Goal: Transaction & Acquisition: Book appointment/travel/reservation

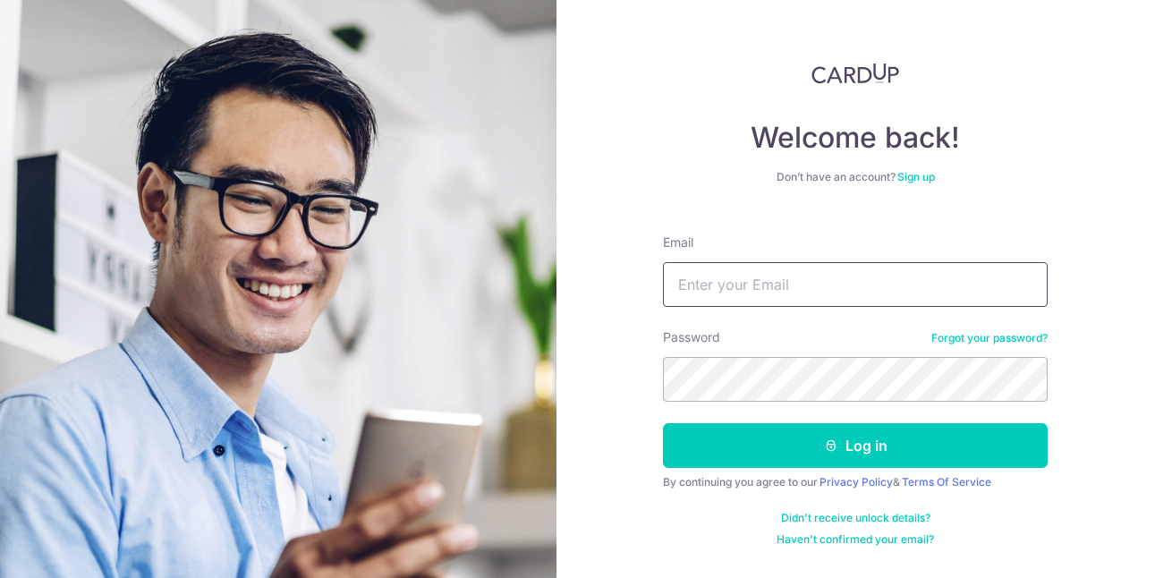
click at [685, 285] on input "Email" at bounding box center [855, 284] width 385 height 45
type input "[EMAIL_ADDRESS][DOMAIN_NAME]"
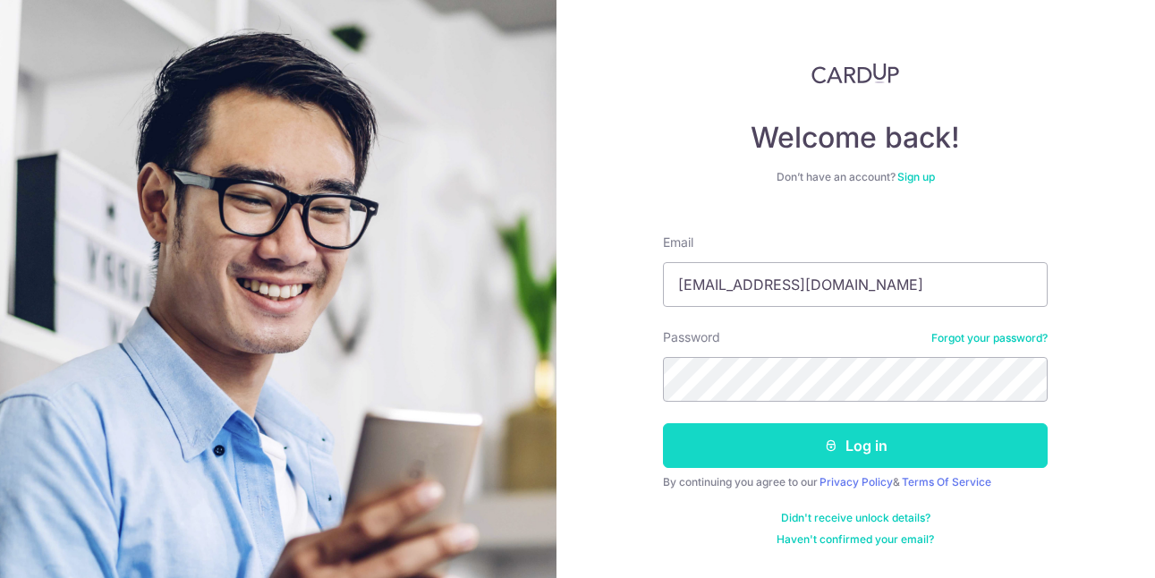
click at [843, 444] on button "Log in" at bounding box center [855, 445] width 385 height 45
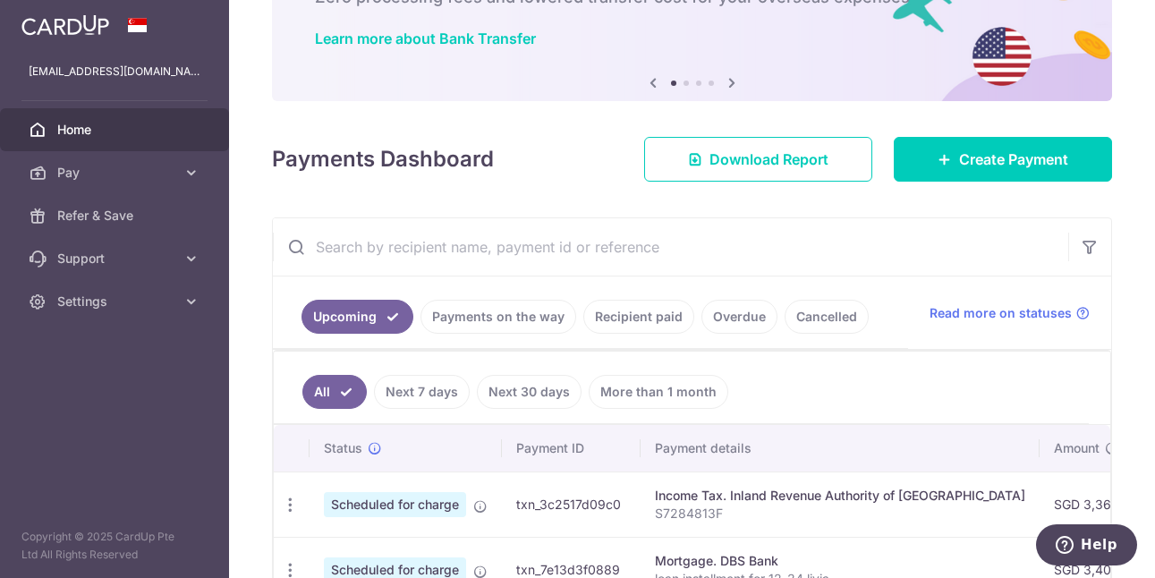
scroll to position [90, 0]
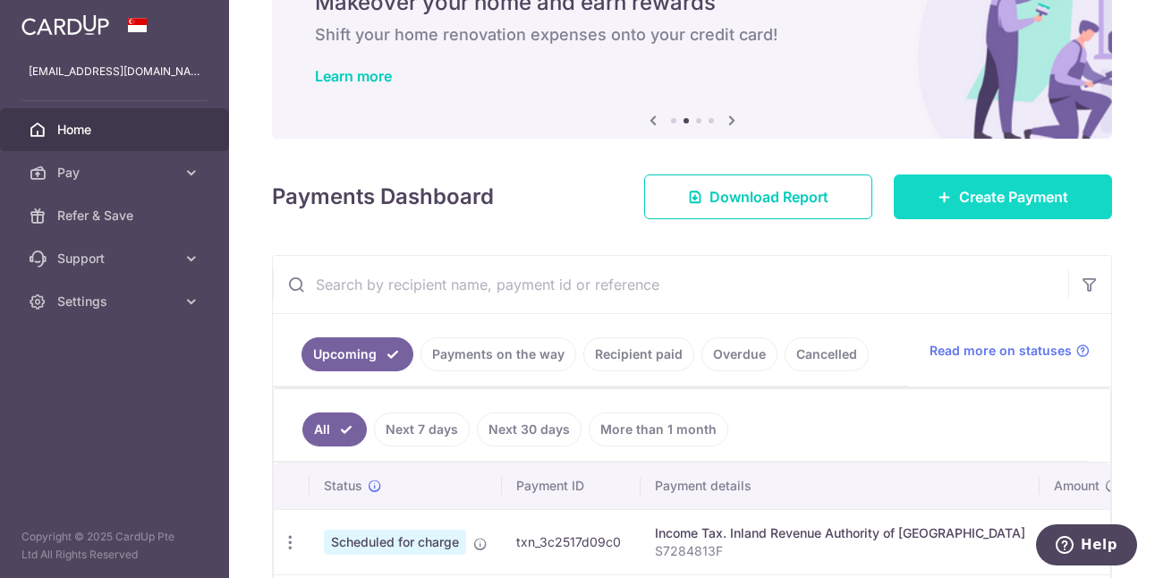
click at [959, 196] on span "Create Payment" at bounding box center [1013, 196] width 109 height 21
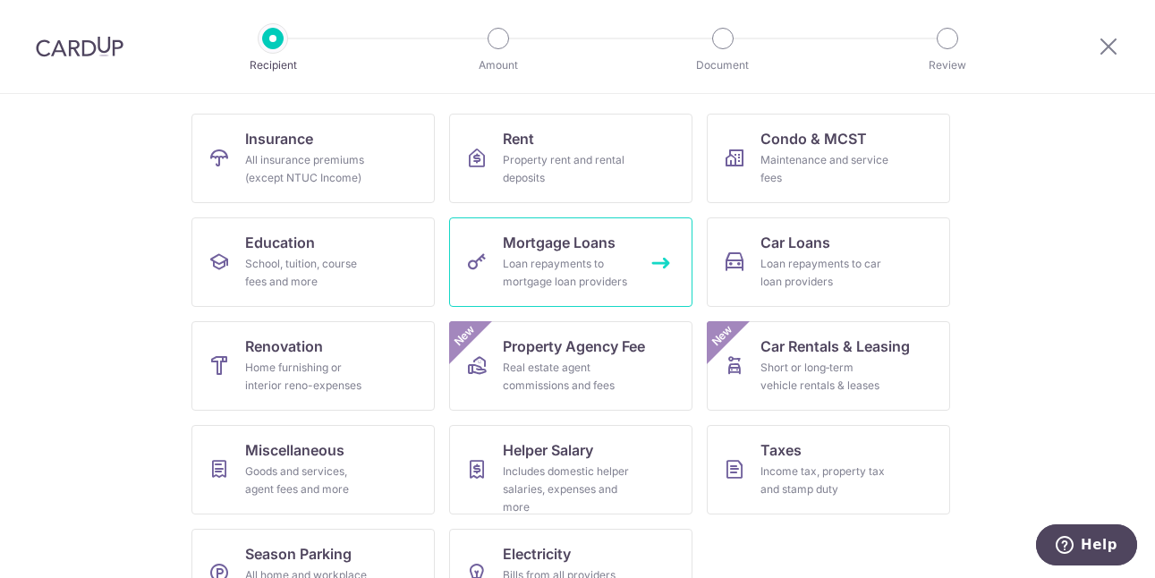
scroll to position [180, 0]
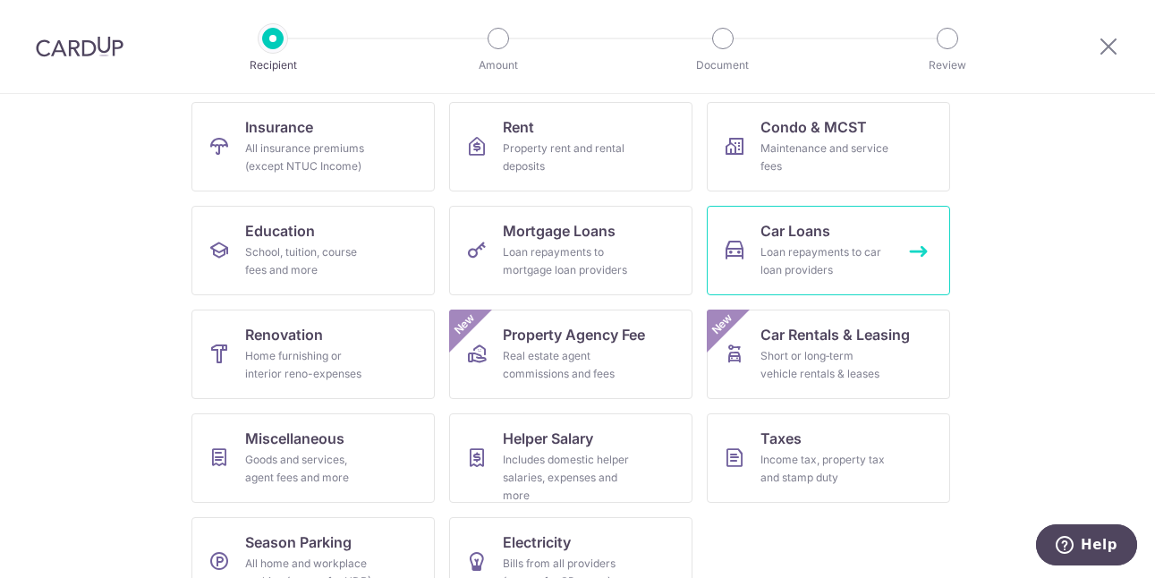
click at [796, 258] on div "Loan repayments to car loan providers" at bounding box center [825, 261] width 129 height 36
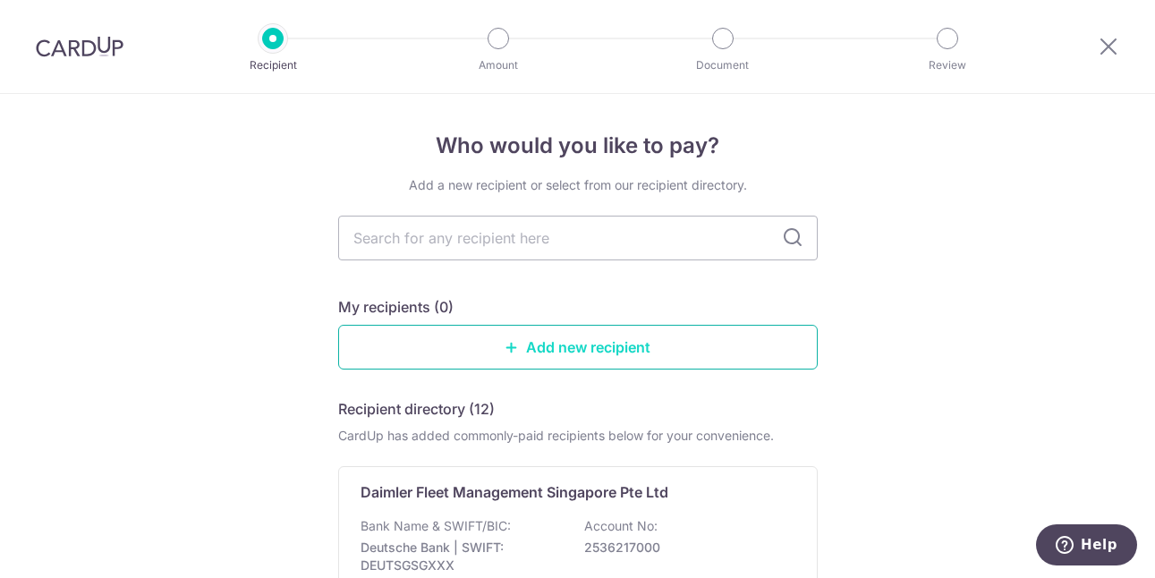
click at [540, 348] on link "Add new recipient" at bounding box center [578, 347] width 480 height 45
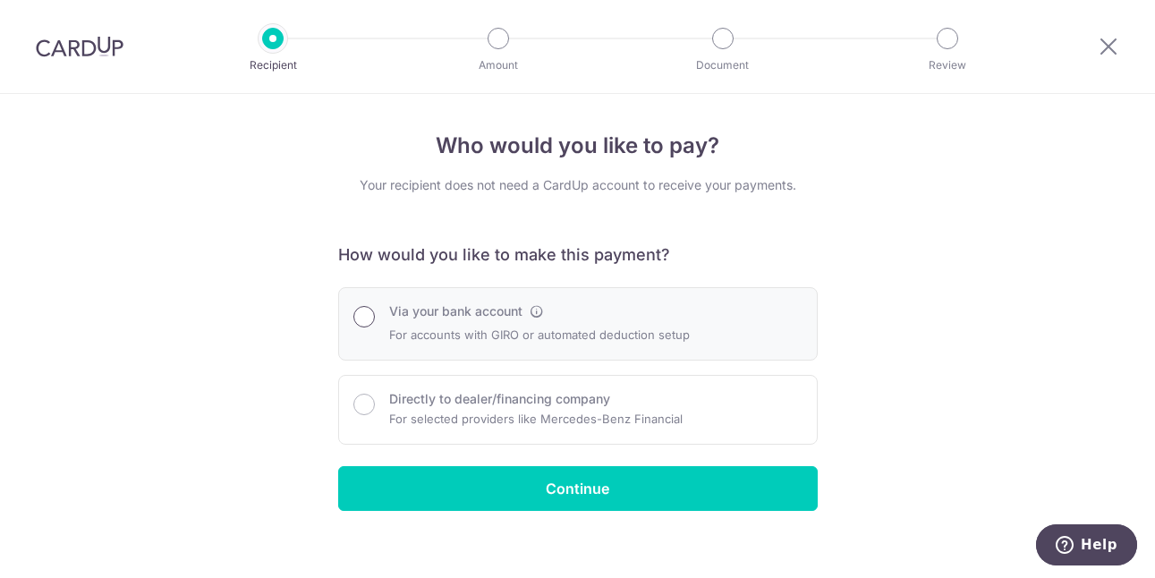
click at [359, 317] on input "Via your bank account" at bounding box center [363, 316] width 21 height 21
radio input "true"
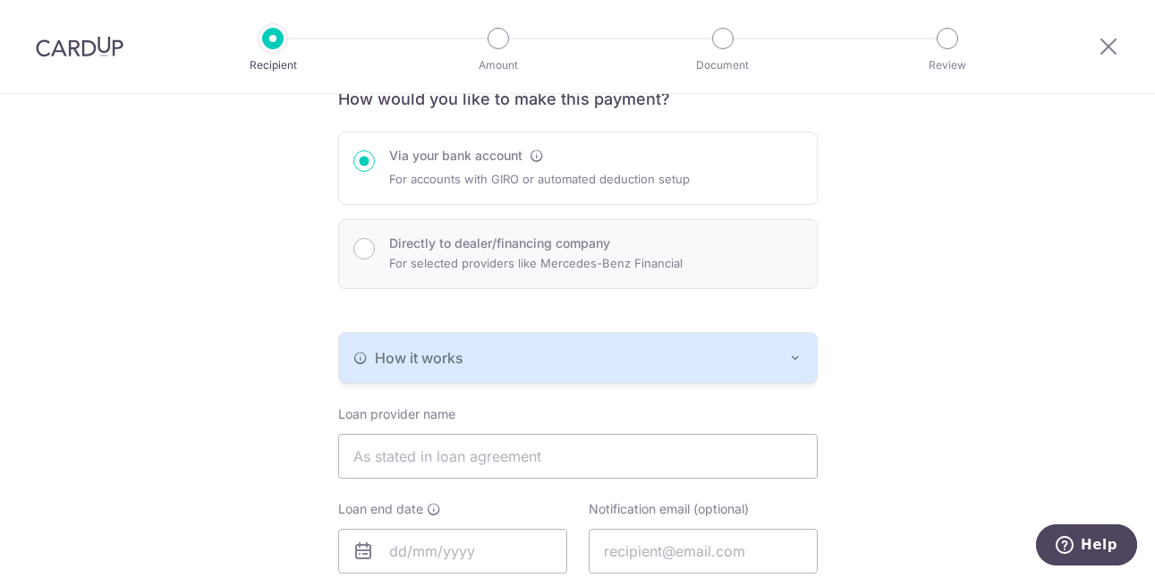
scroll to position [180, 0]
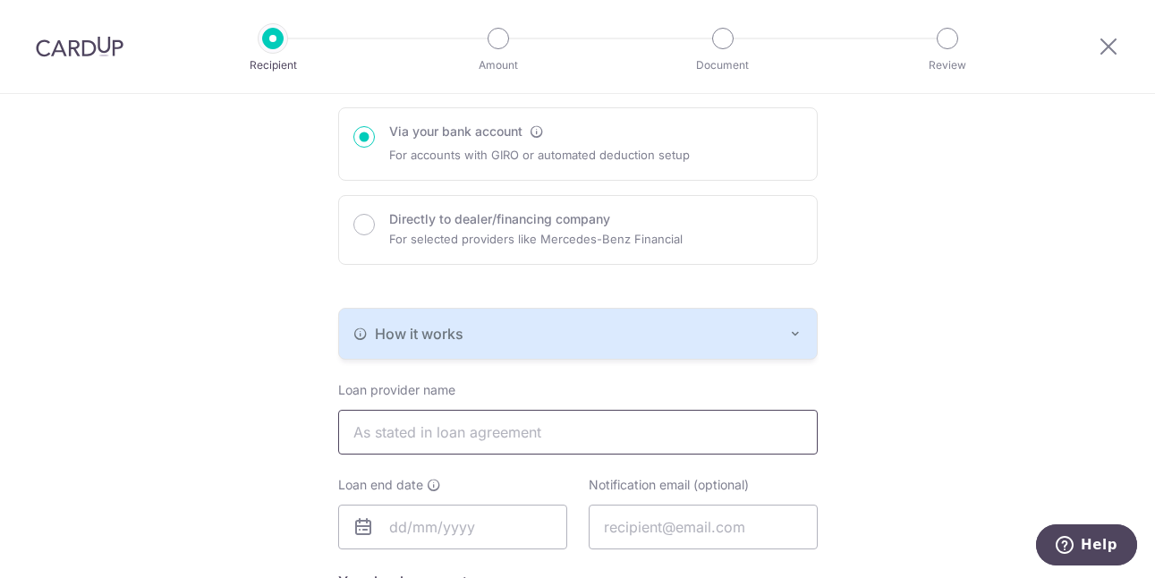
click at [403, 430] on input "text" at bounding box center [578, 432] width 480 height 45
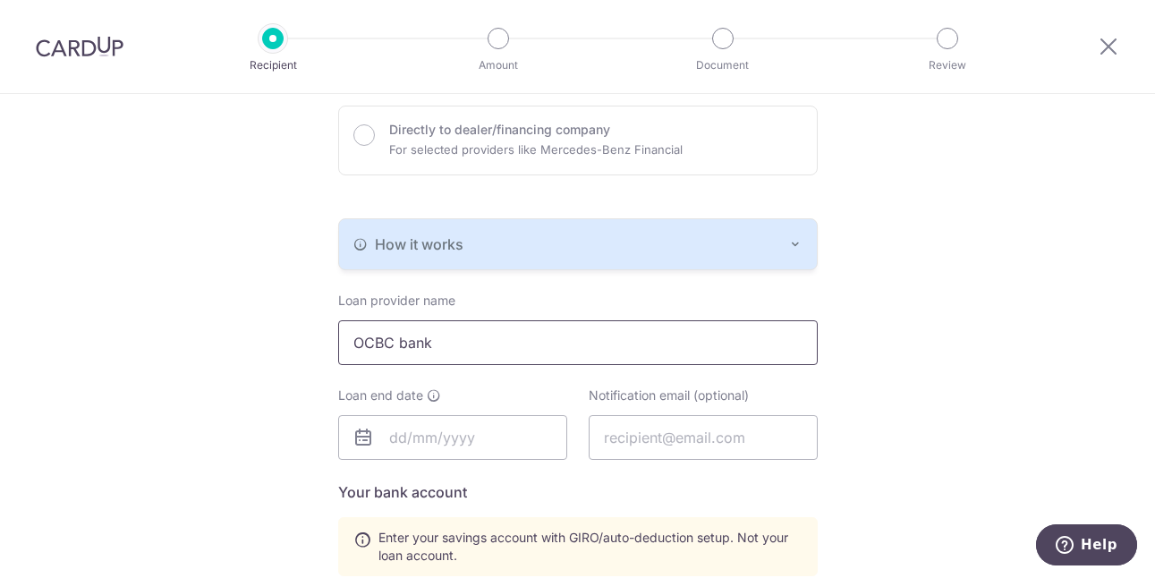
scroll to position [359, 0]
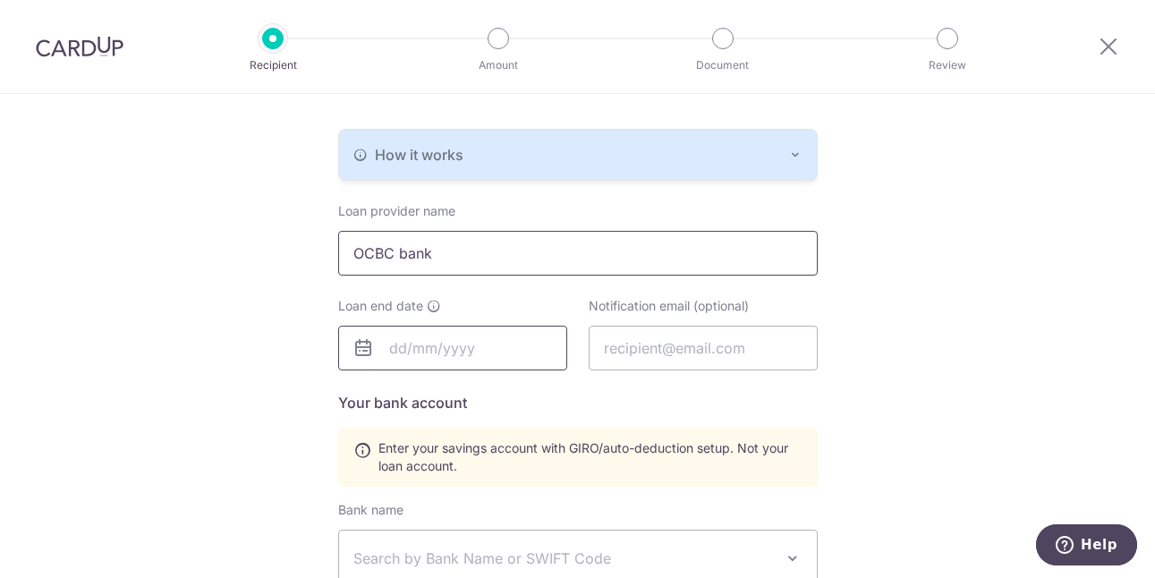
type input "OCBC bank"
click at [425, 351] on input "text" at bounding box center [452, 348] width 229 height 45
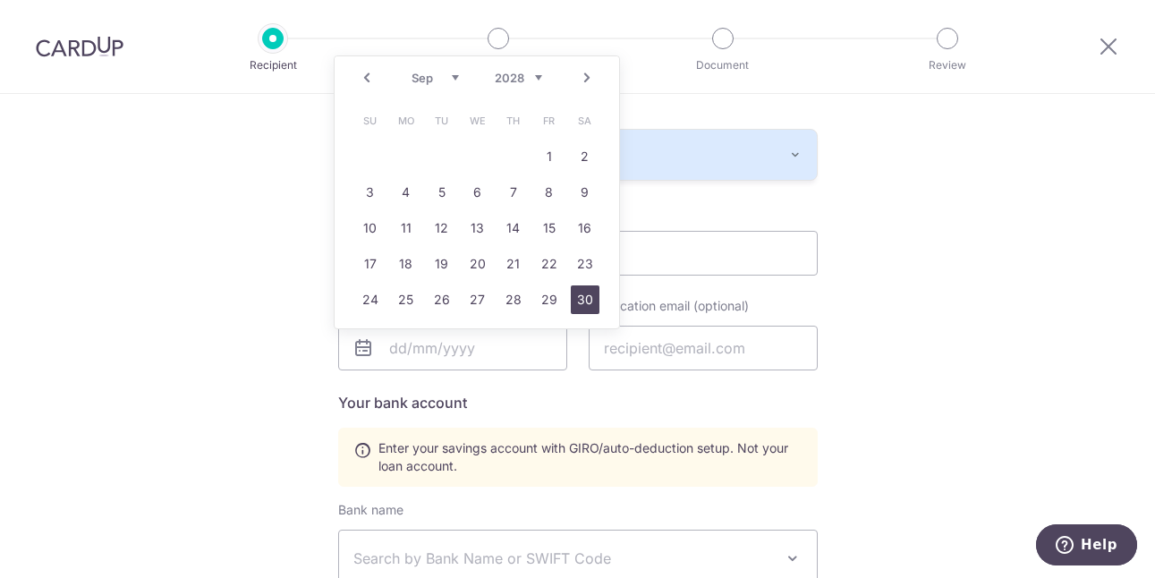
click at [591, 300] on link "30" at bounding box center [585, 299] width 29 height 29
type input "30/09/2028"
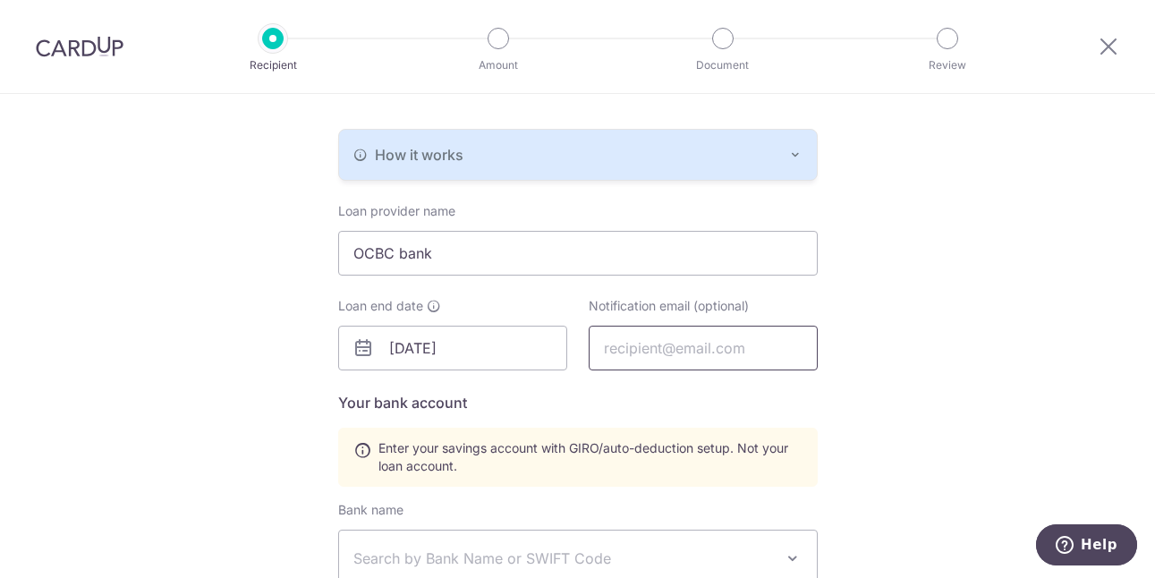
click at [675, 348] on input "text" at bounding box center [703, 348] width 229 height 45
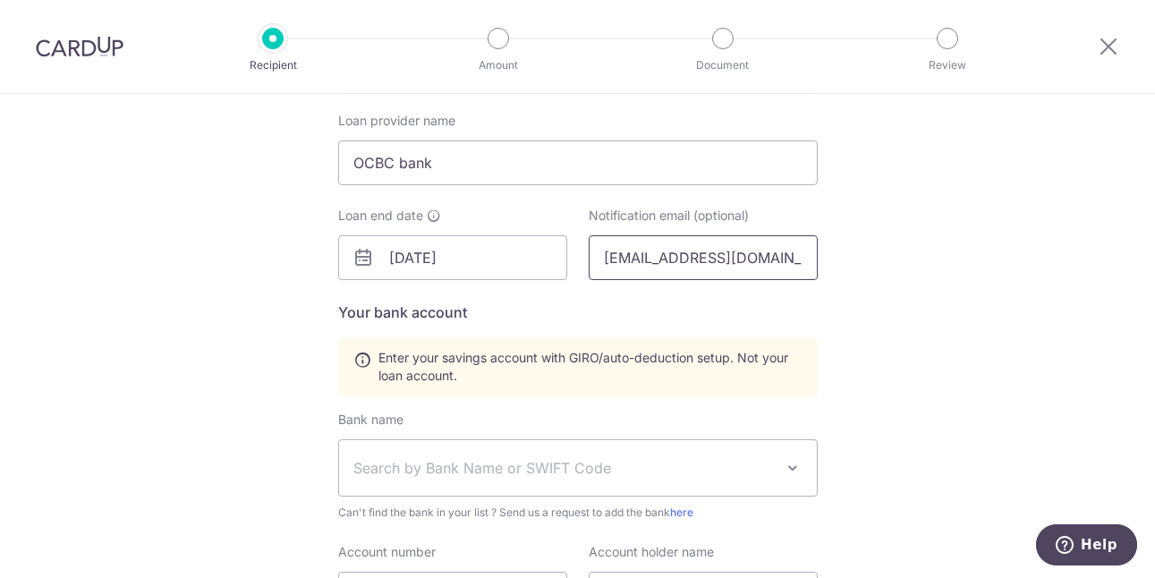
scroll to position [540, 0]
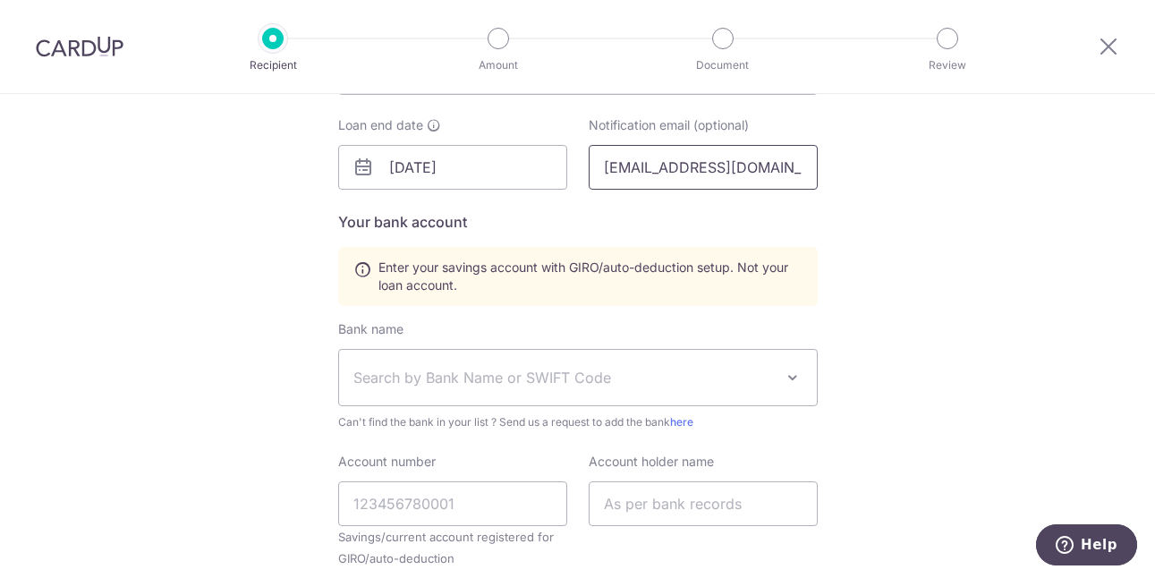
type input "parimalraj_v@yahoo.com"
click at [767, 383] on span "Search by Bank Name or SWIFT Code" at bounding box center [563, 377] width 421 height 21
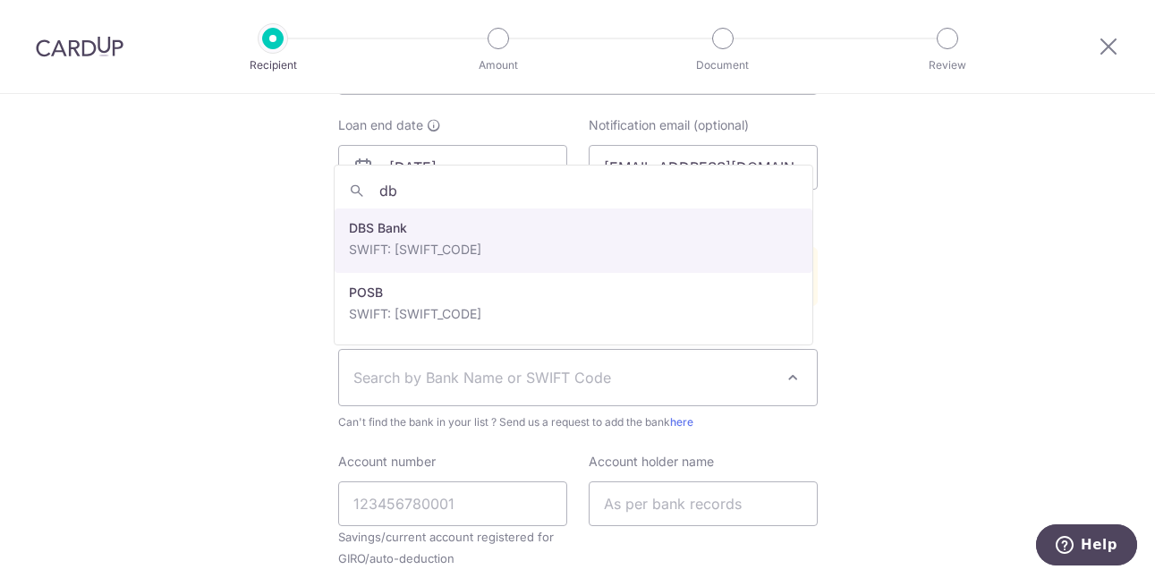
type input "dbs"
select select "6"
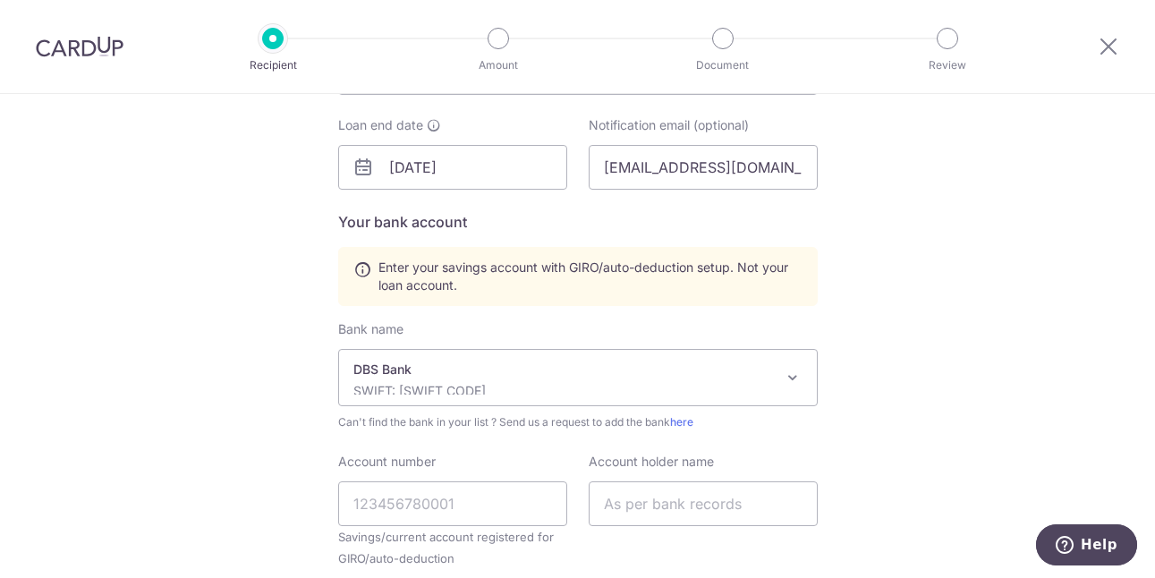
scroll to position [629, 0]
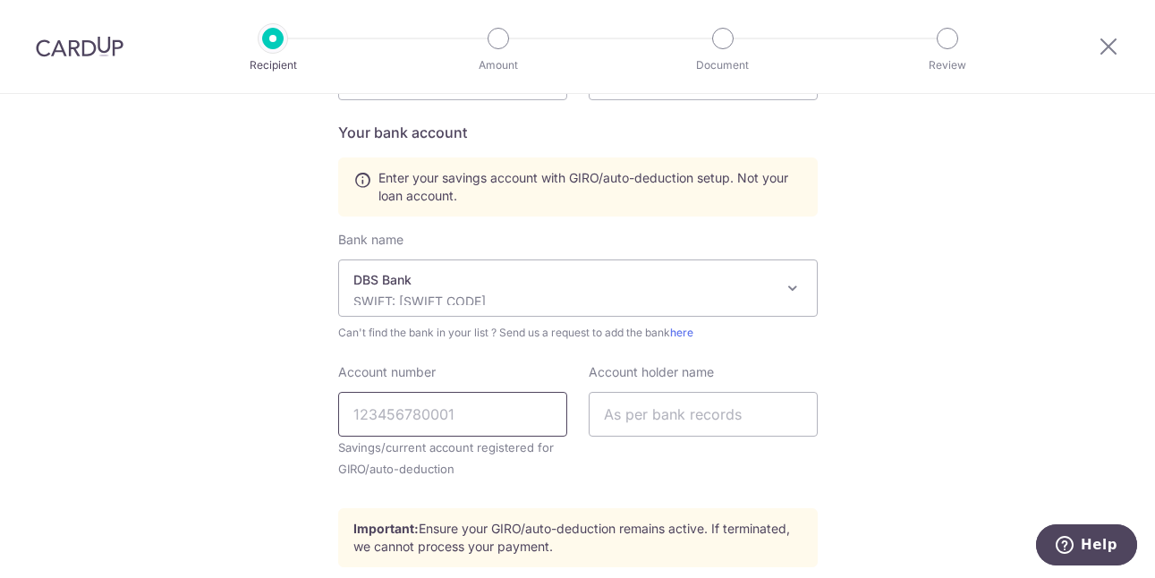
click at [424, 414] on input "Account number" at bounding box center [452, 414] width 229 height 45
type input "058456241"
click at [659, 415] on input "text" at bounding box center [703, 414] width 229 height 45
type input "V"
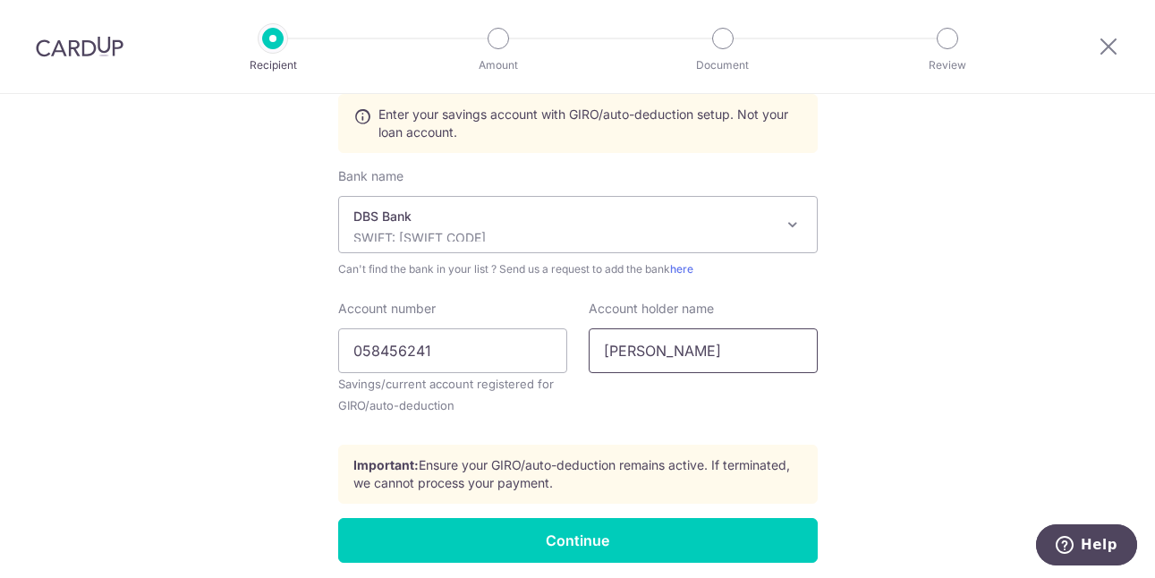
scroll to position [718, 0]
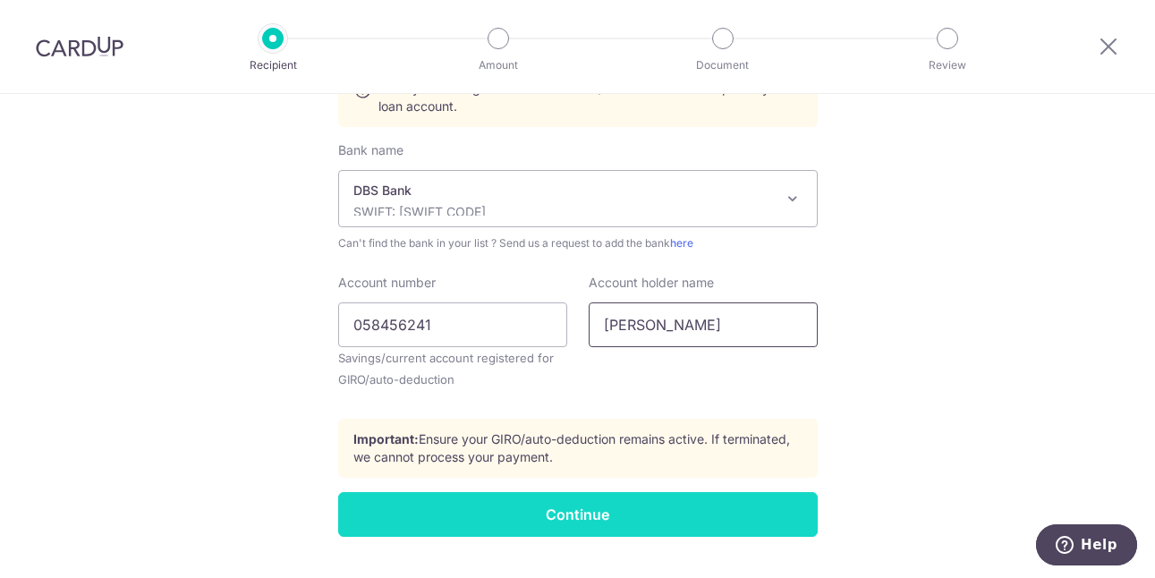
type input "Parimalaraj Vijayaboopathy"
click at [574, 512] on input "Continue" at bounding box center [578, 514] width 480 height 45
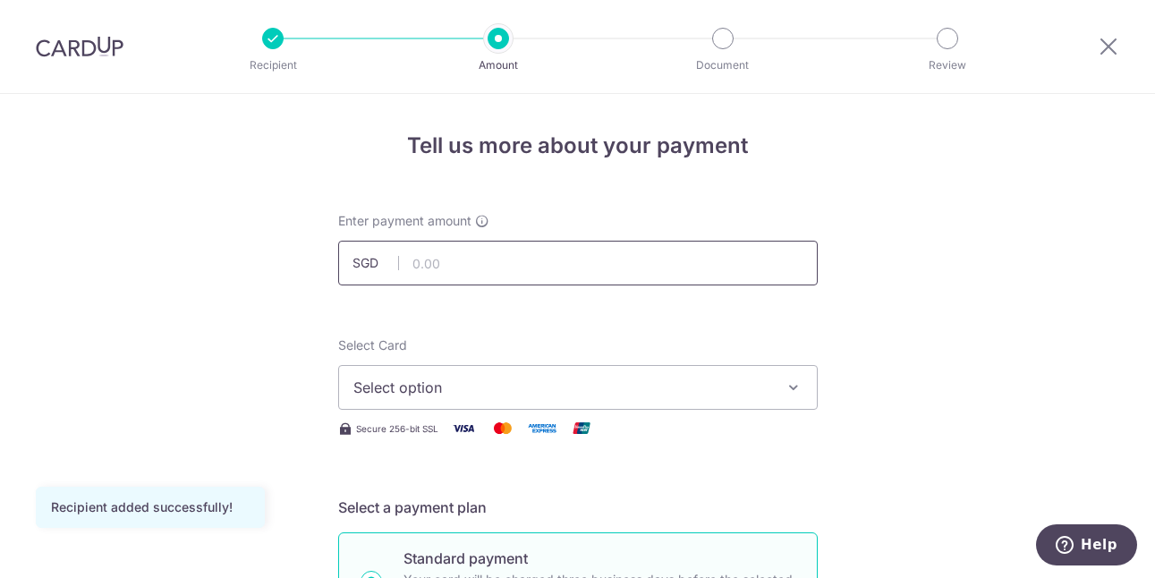
click at [436, 266] on input "text" at bounding box center [578, 263] width 480 height 45
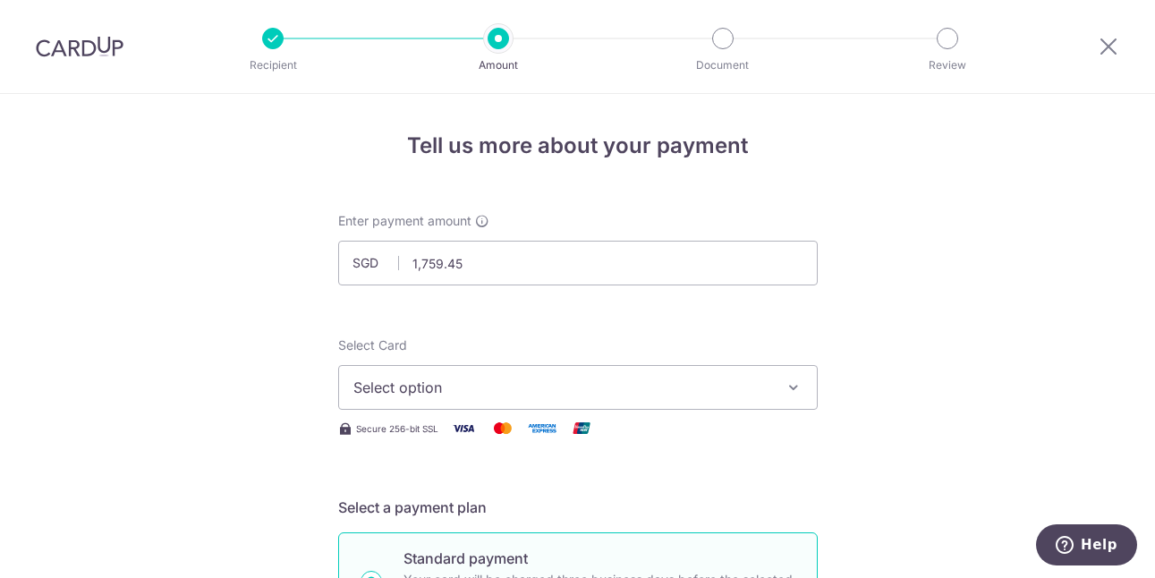
click at [442, 382] on span "Select option" at bounding box center [561, 387] width 417 height 21
type input "1,759.45"
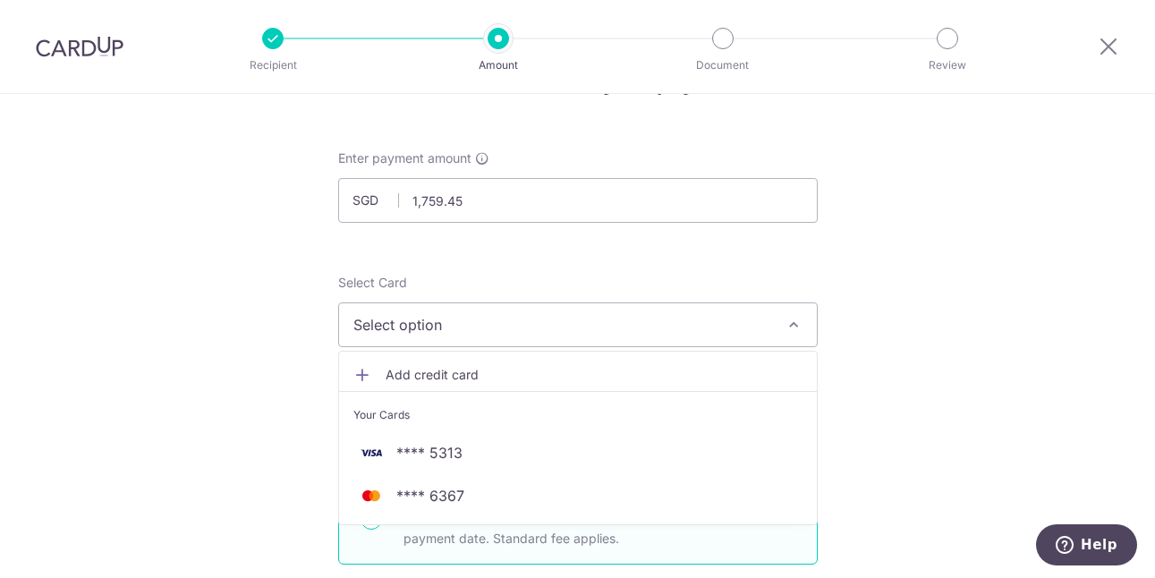
scroll to position [89, 0]
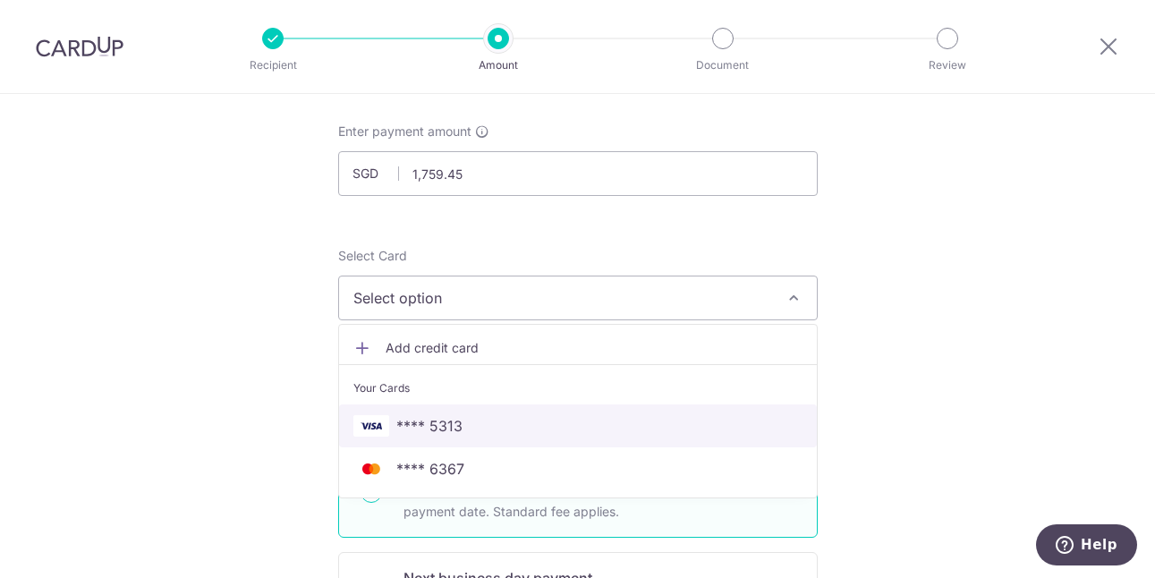
click at [366, 422] on img at bounding box center [371, 425] width 36 height 21
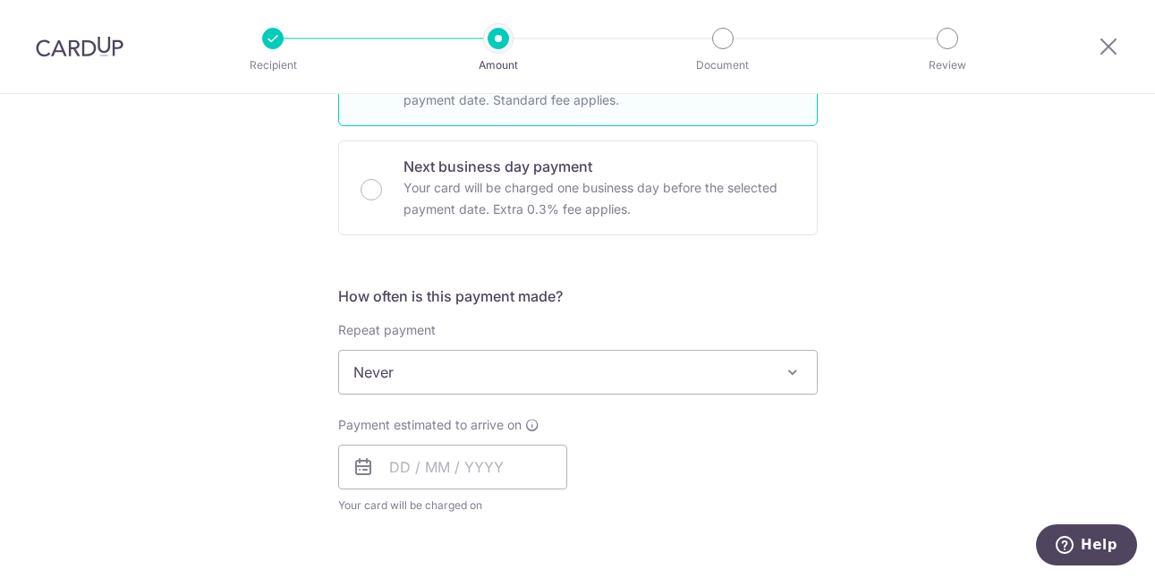
scroll to position [539, 0]
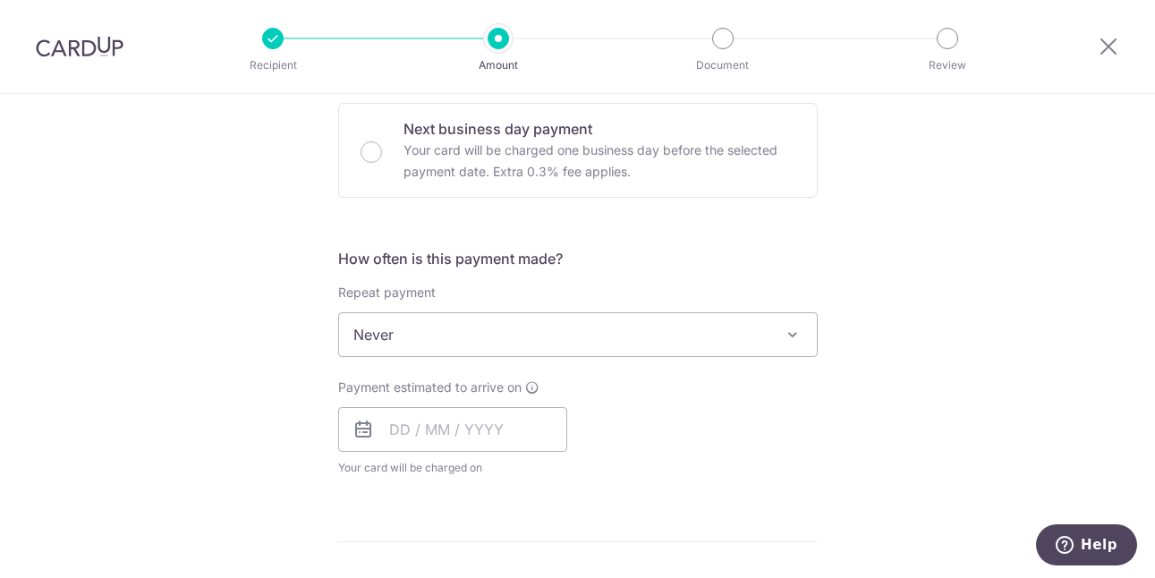
click at [787, 334] on span at bounding box center [792, 334] width 21 height 21
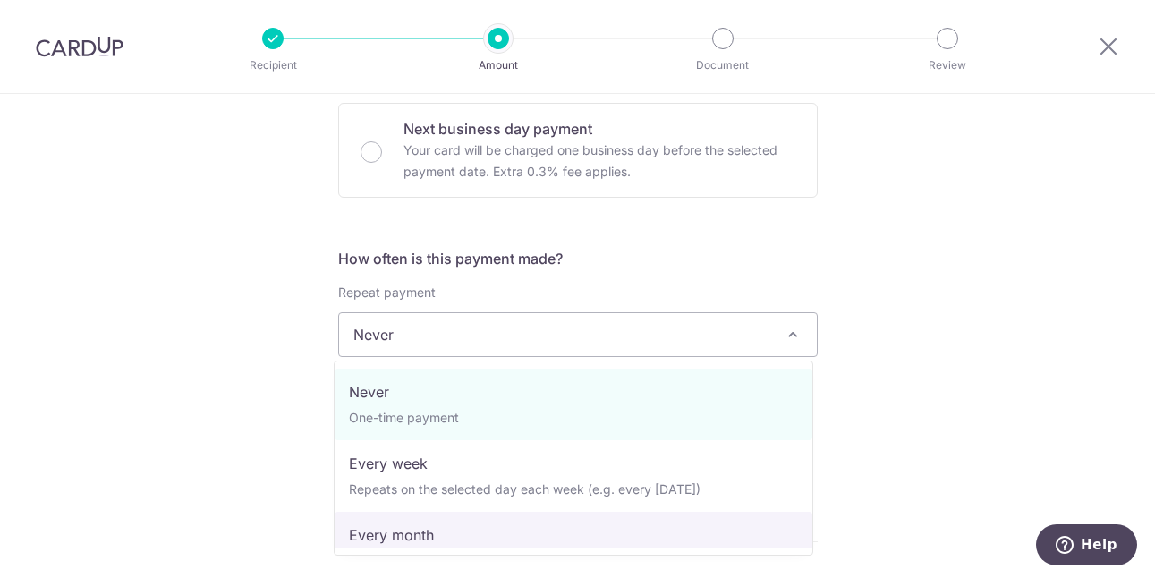
select select "3"
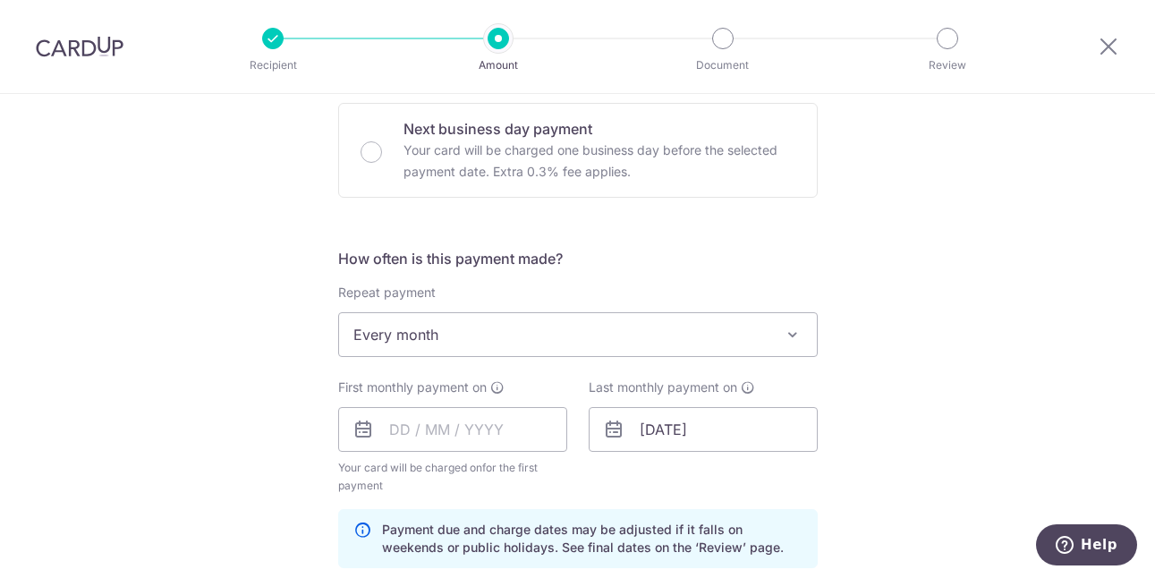
scroll to position [627, 0]
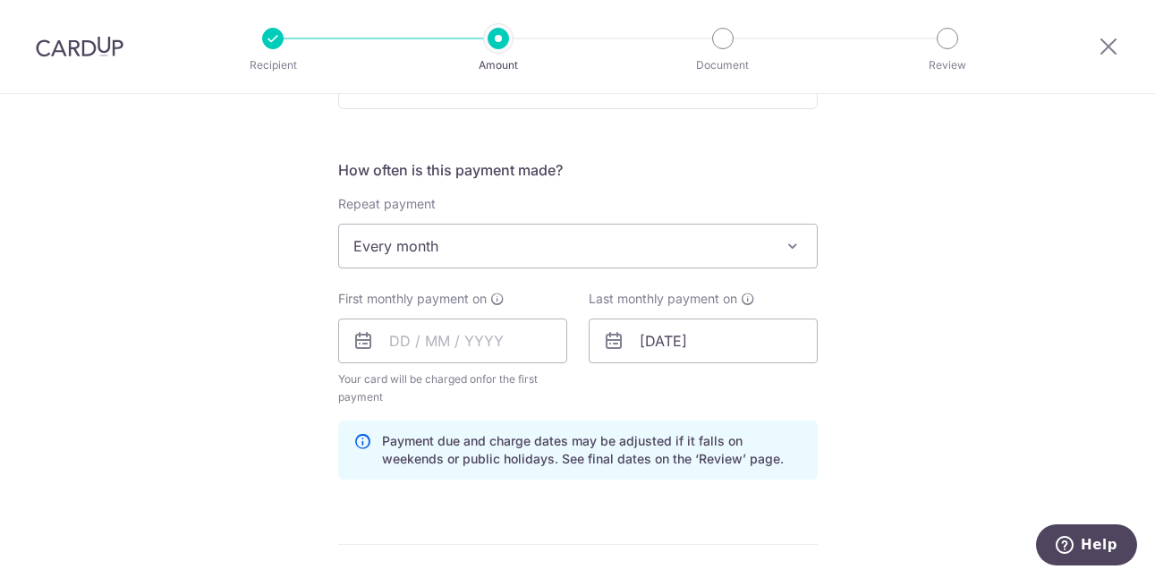
click at [356, 342] on icon at bounding box center [363, 340] width 21 height 21
click at [413, 336] on input "text" at bounding box center [452, 341] width 229 height 45
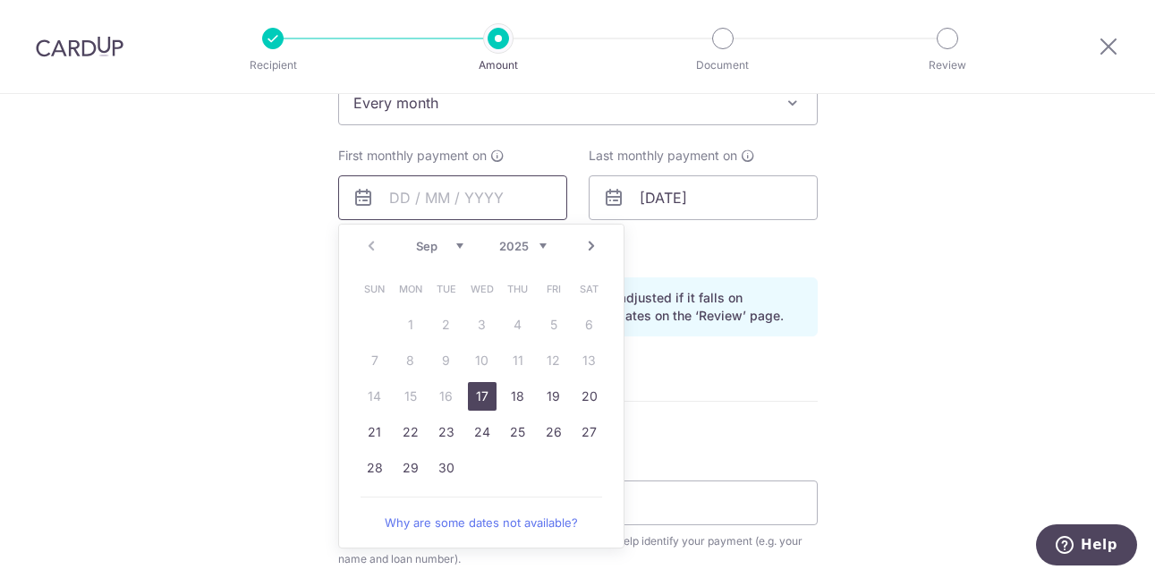
scroll to position [807, 0]
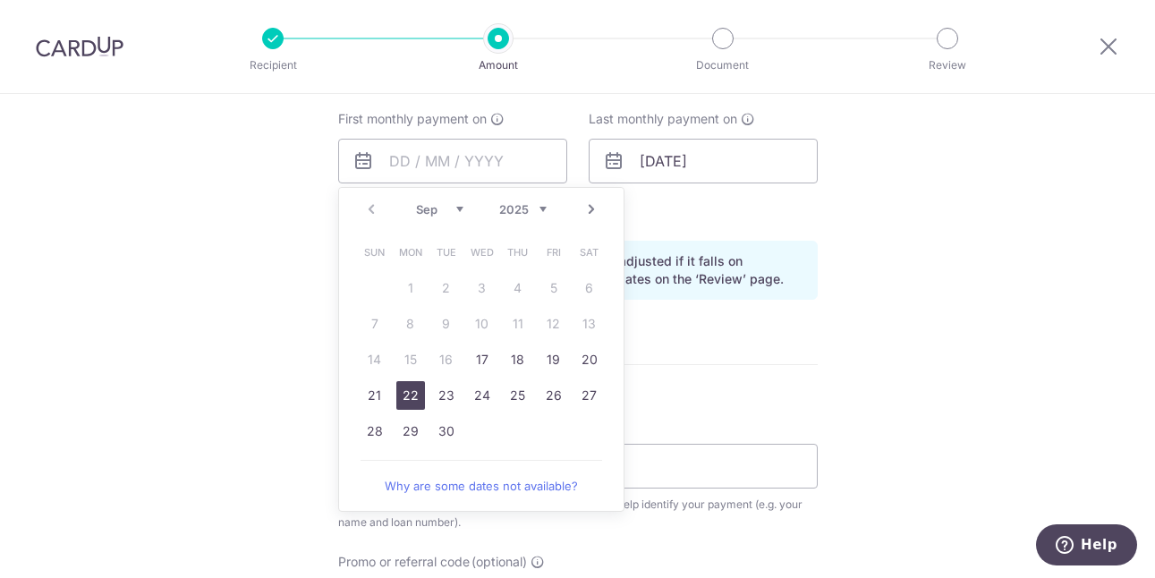
click at [404, 398] on link "22" at bounding box center [410, 395] width 29 height 29
type input "22/09/2025"
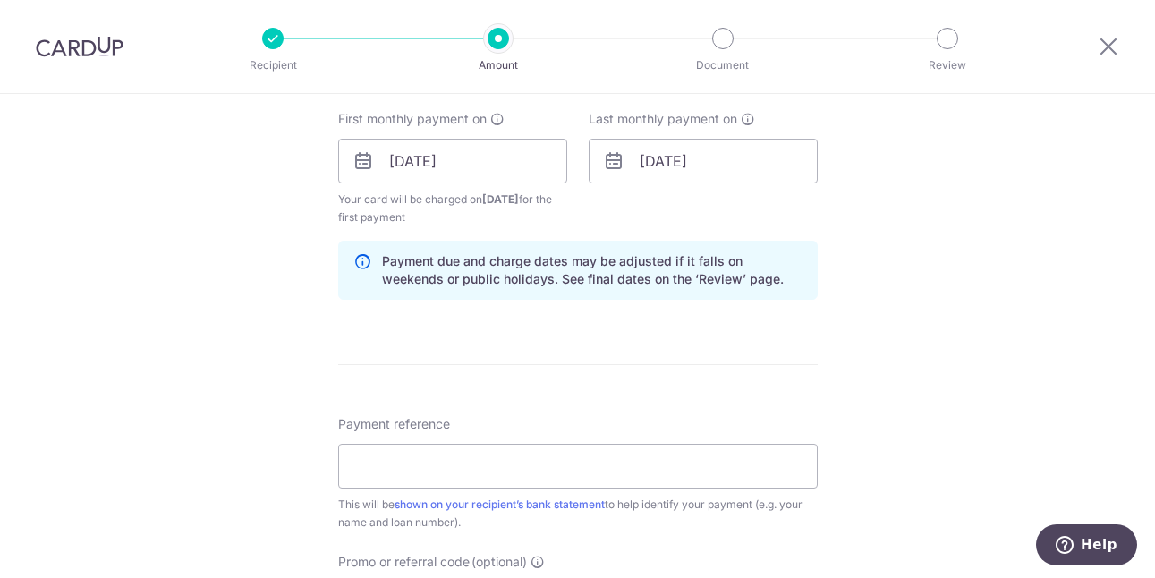
scroll to position [897, 0]
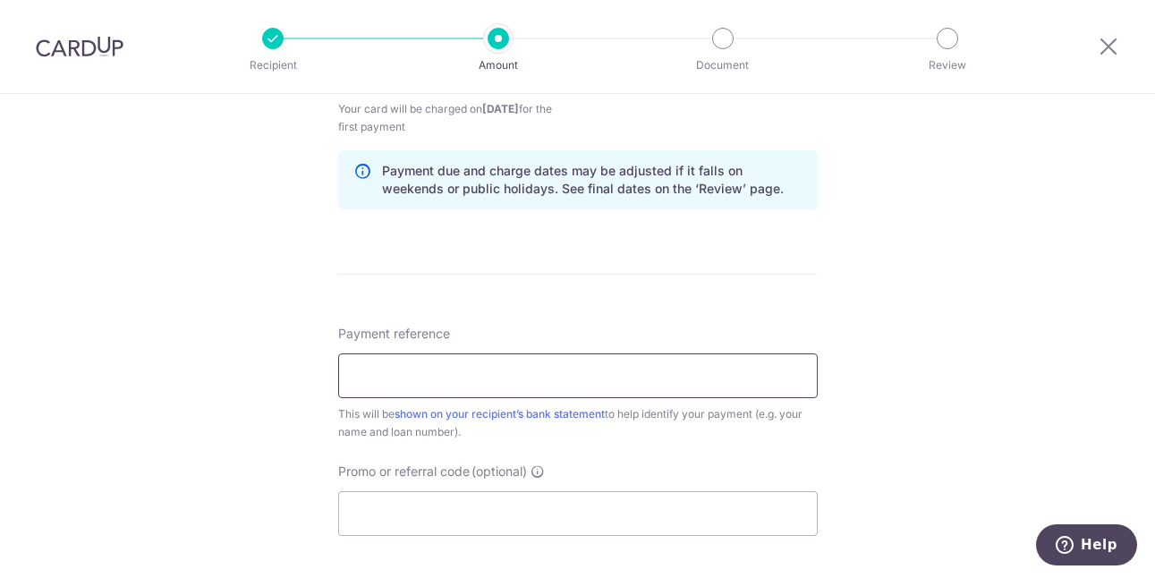
click at [443, 365] on input "Payment reference" at bounding box center [578, 375] width 480 height 45
type input "Car Loan pmt to ocbc"
click at [548, 512] on input "Promo or referral code (optional)" at bounding box center [578, 513] width 480 height 45
type input "V"
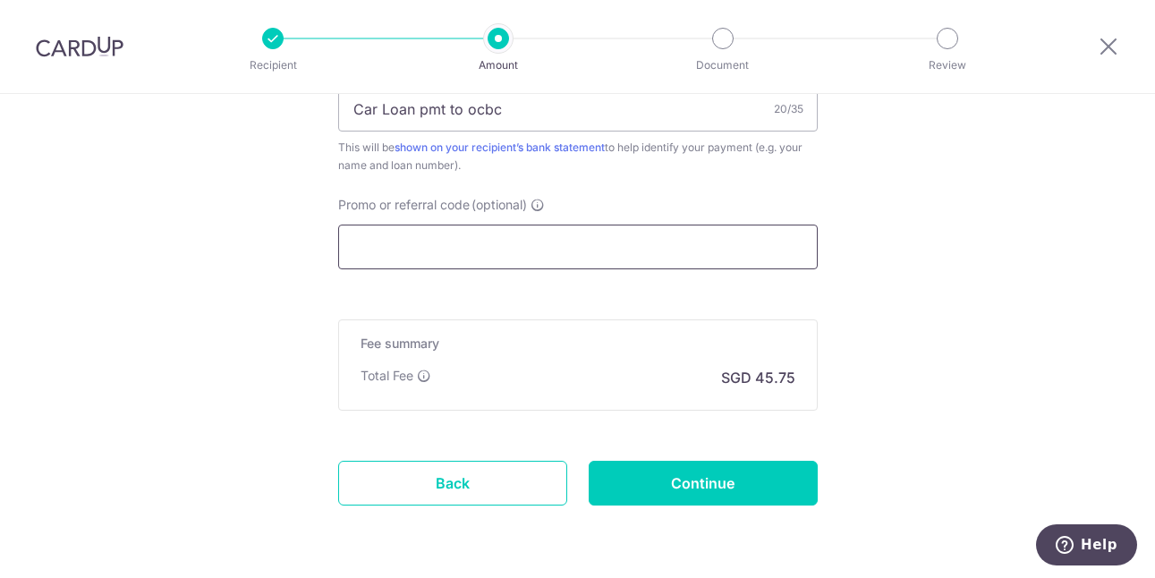
scroll to position [1166, 0]
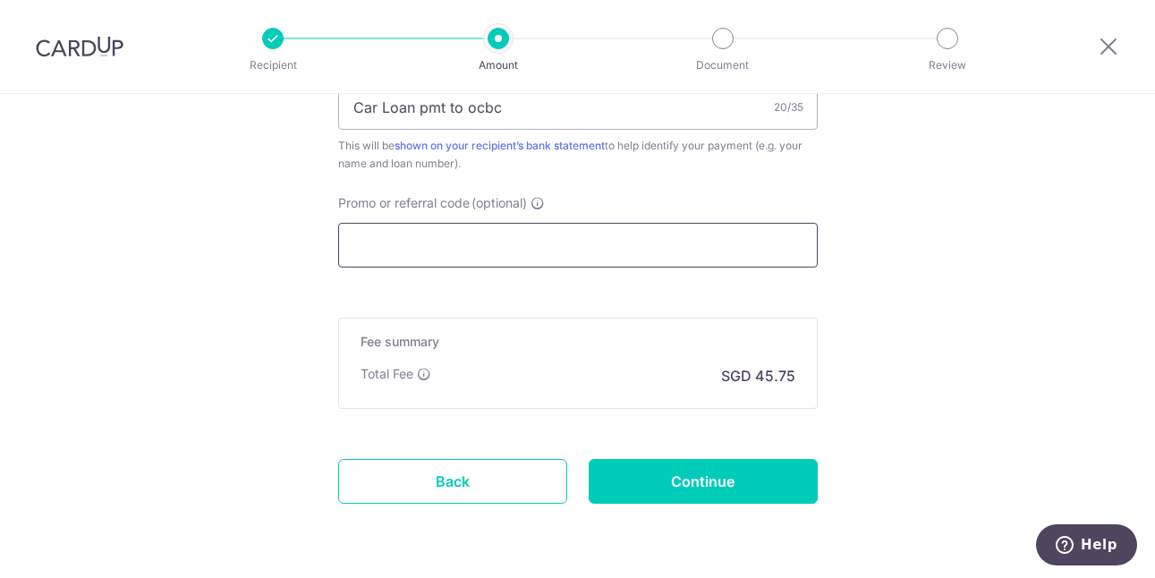
paste input "REC185"
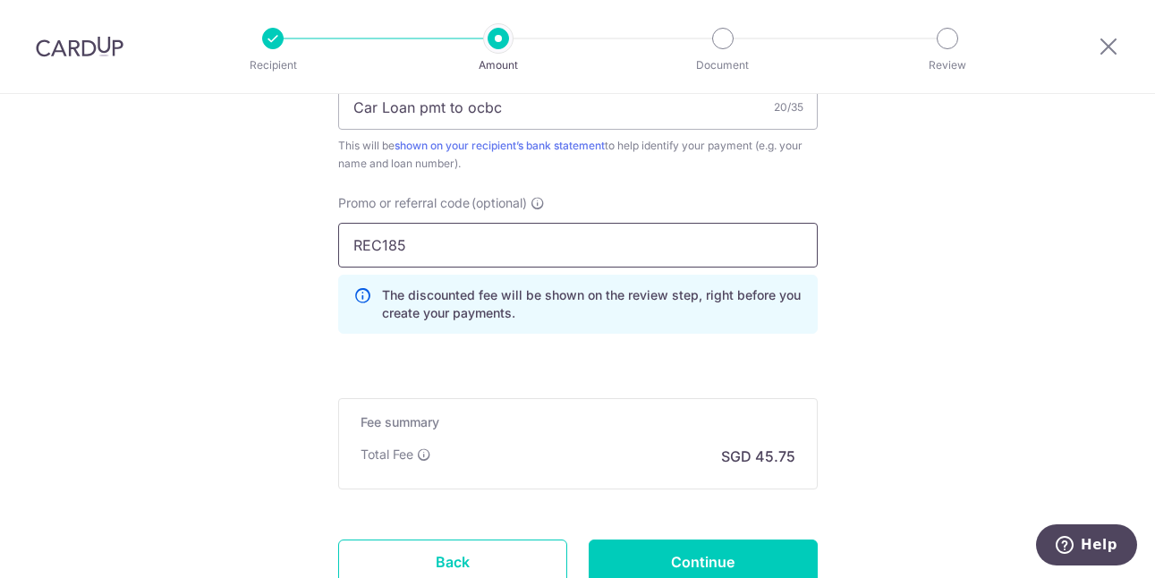
type input "REC185"
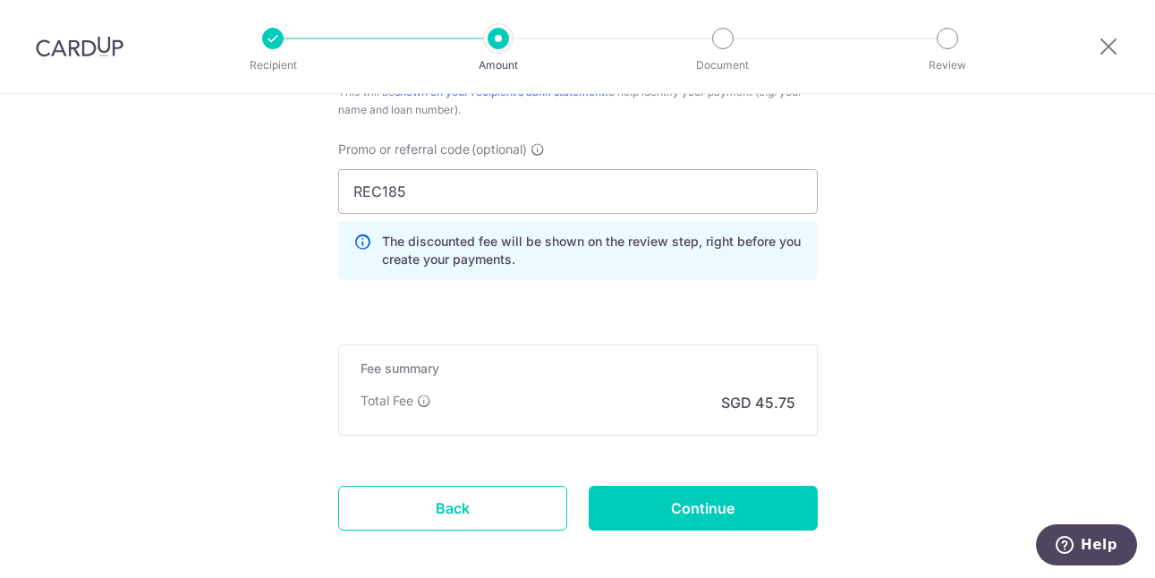
scroll to position [1257, 0]
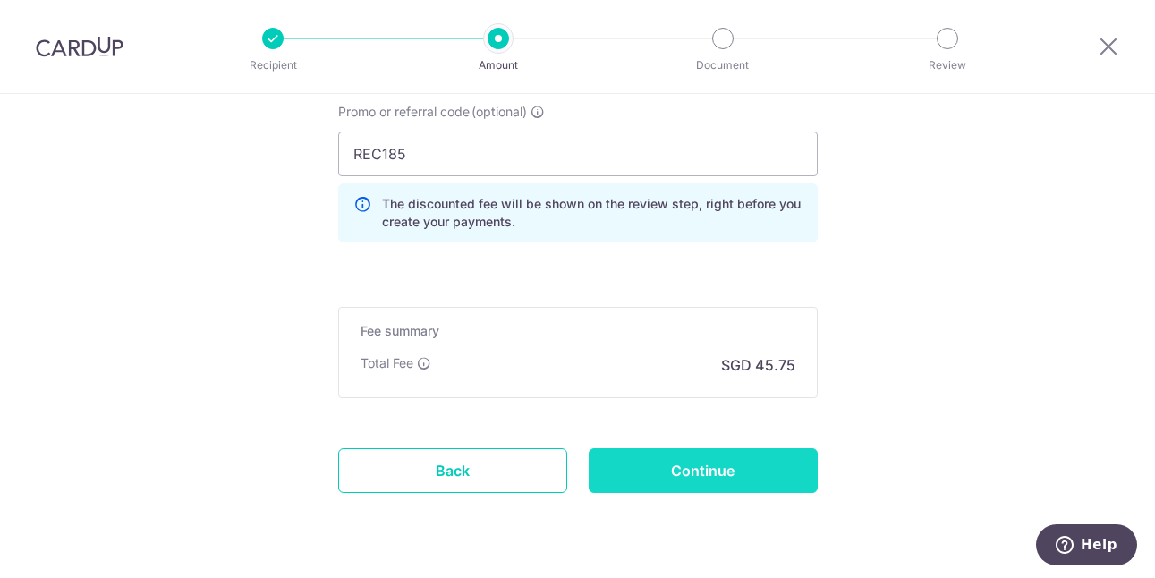
click at [703, 474] on input "Continue" at bounding box center [703, 470] width 229 height 45
type input "Create Schedule"
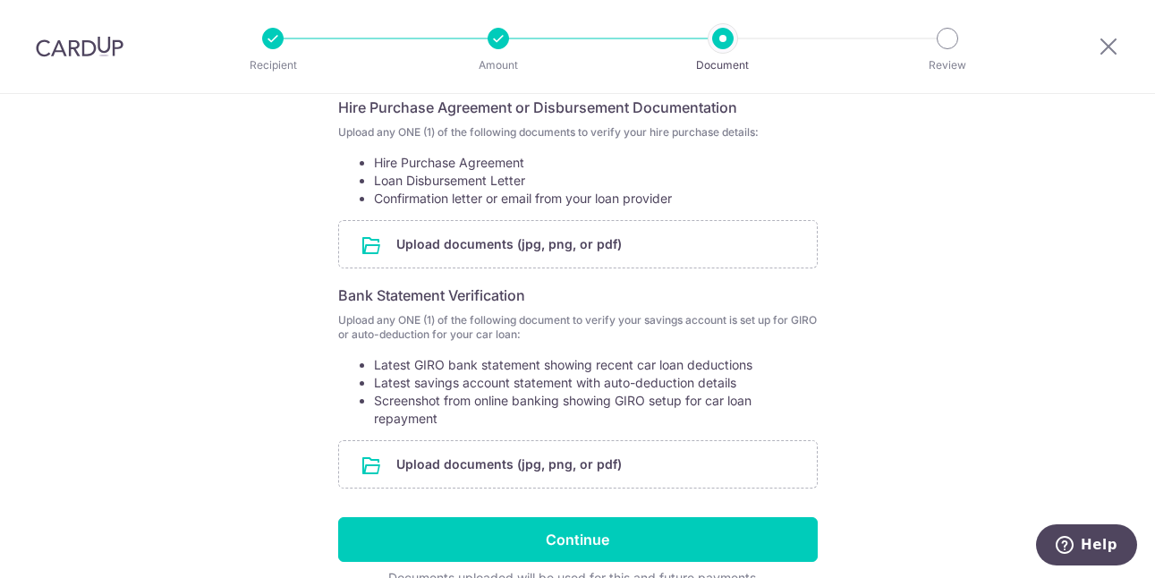
scroll to position [332, 0]
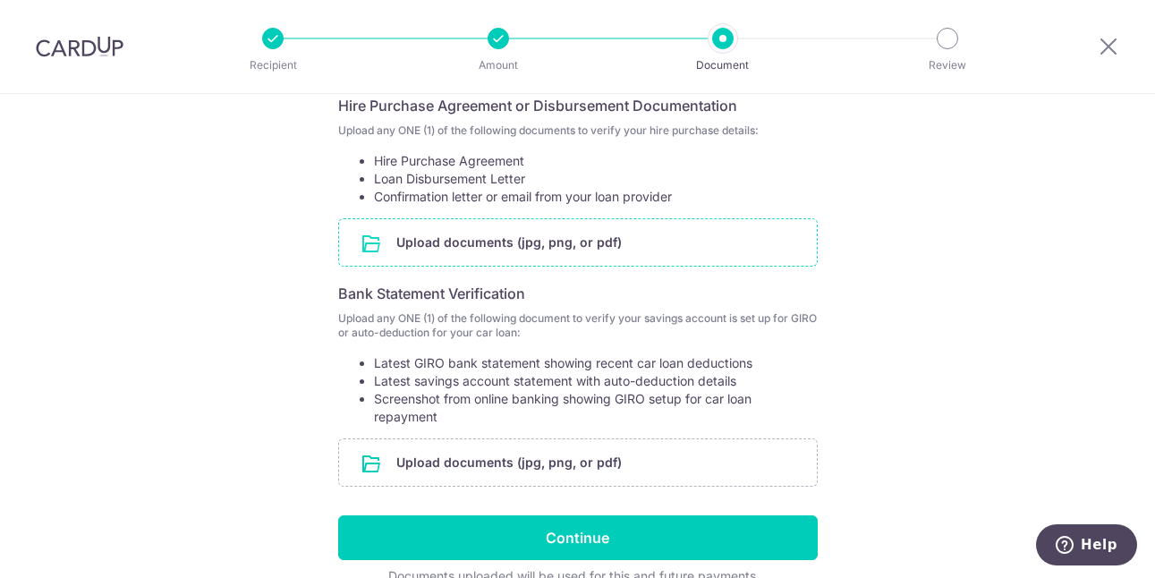
click at [530, 242] on input "file" at bounding box center [578, 242] width 478 height 47
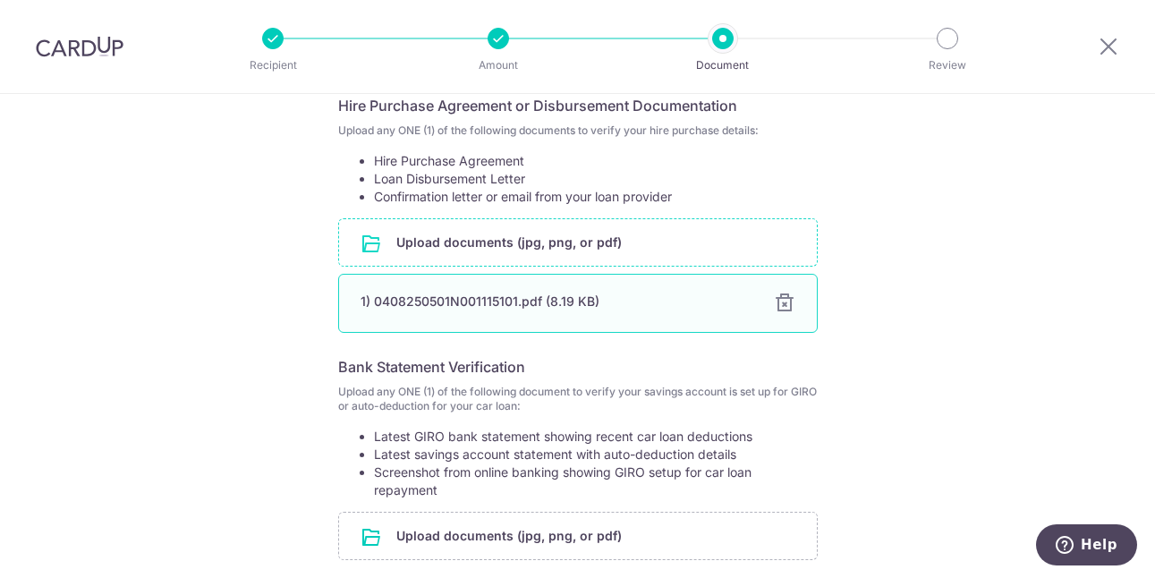
click at [779, 307] on div at bounding box center [784, 303] width 21 height 21
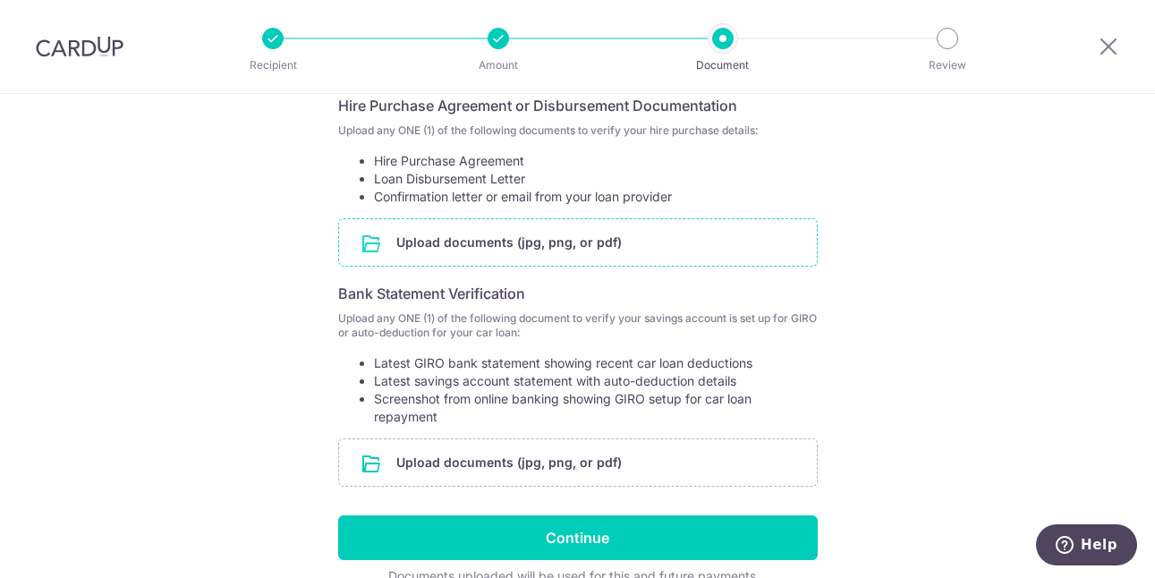
click at [494, 237] on input "file" at bounding box center [578, 242] width 478 height 47
click at [495, 243] on input "file" at bounding box center [578, 242] width 478 height 47
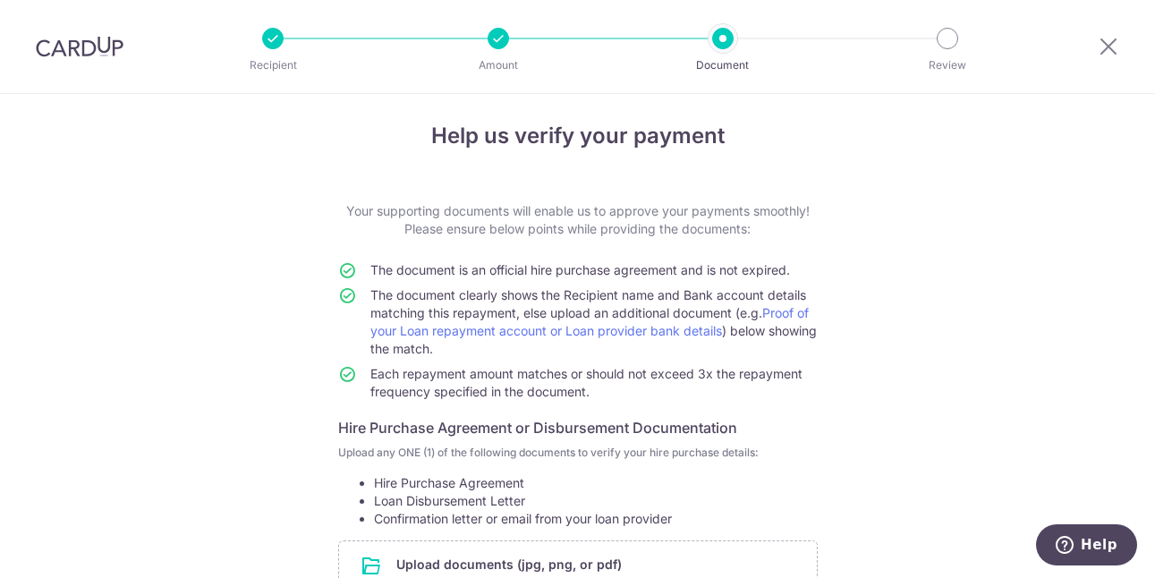
scroll to position [0, 0]
